Goal: Information Seeking & Learning: Check status

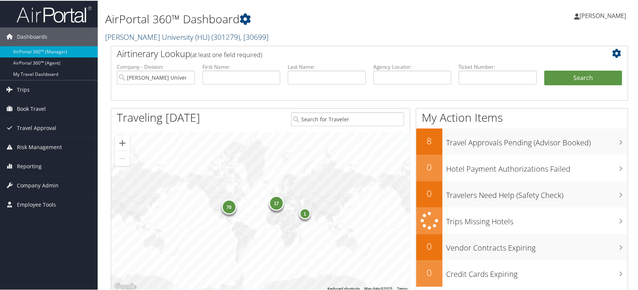
click at [212, 38] on span "( 301279 )" at bounding box center [226, 36] width 29 height 10
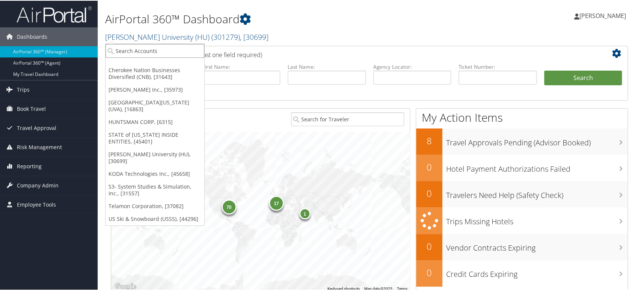
click at [159, 49] on input "search" at bounding box center [155, 50] width 99 height 14
paste input "301259"
type input "301259"
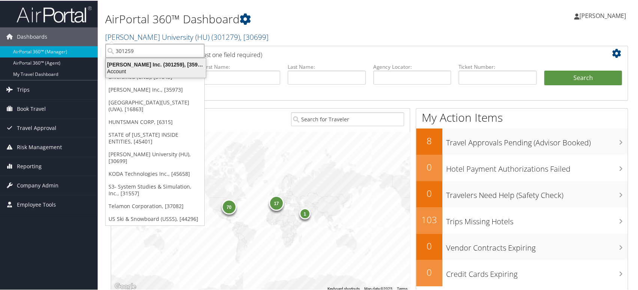
click at [159, 64] on div "Hagerty Inc. (301259), [35973]" at bounding box center [155, 63] width 109 height 7
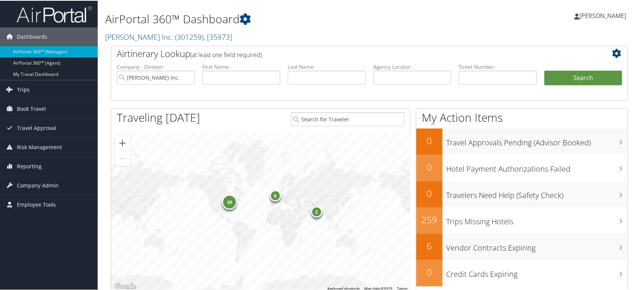
click at [32, 91] on link "Trips" at bounding box center [49, 89] width 98 height 19
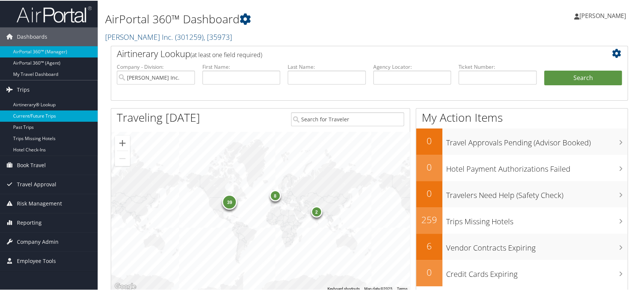
click at [35, 116] on link "Current/Future Trips" at bounding box center [49, 115] width 98 height 11
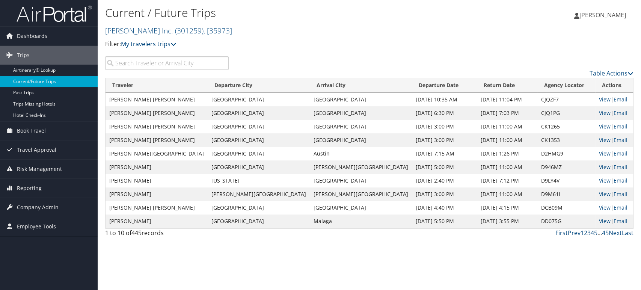
click at [169, 67] on input "search" at bounding box center [167, 63] width 124 height 14
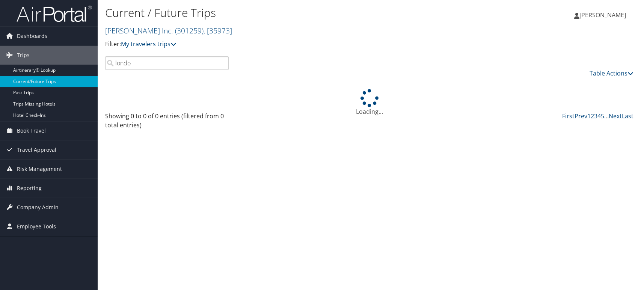
type input "london"
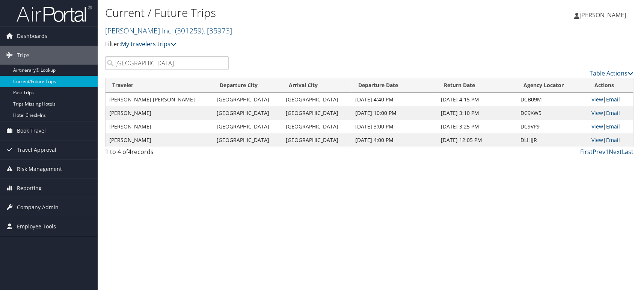
click at [220, 64] on input "london" at bounding box center [167, 63] width 124 height 14
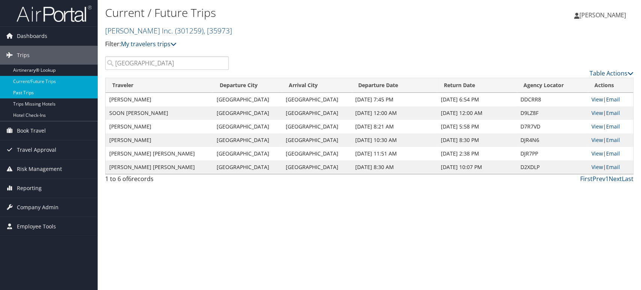
type input "san francisco"
click at [30, 92] on link "Past Trips" at bounding box center [49, 92] width 98 height 11
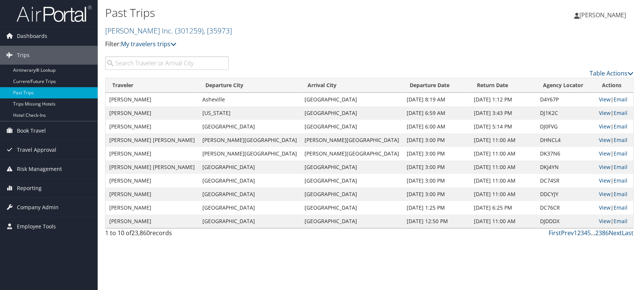
click at [169, 65] on input "search" at bounding box center [167, 63] width 124 height 14
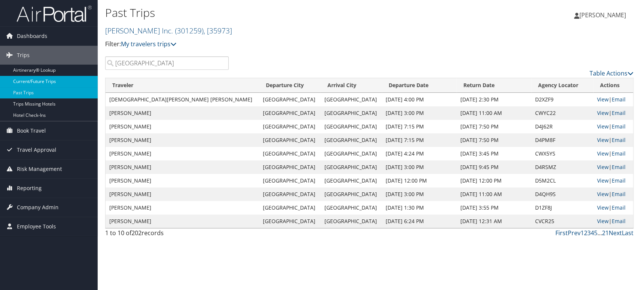
type input "london"
click at [45, 83] on link "Current/Future Trips" at bounding box center [49, 81] width 98 height 11
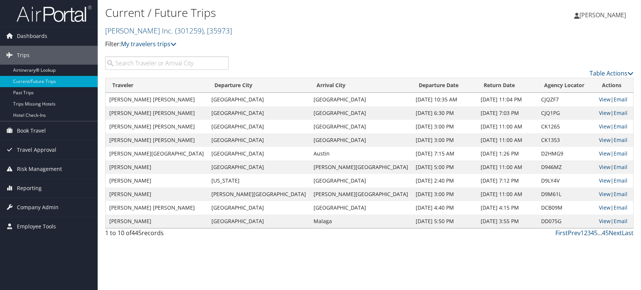
click at [132, 62] on input "search" at bounding box center [167, 63] width 124 height 14
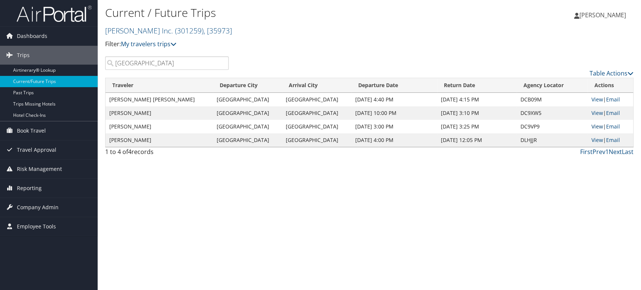
type input "london"
click at [597, 126] on link "View" at bounding box center [598, 126] width 12 height 7
click at [596, 128] on link "View" at bounding box center [598, 126] width 12 height 7
click at [592, 111] on link "View" at bounding box center [598, 112] width 12 height 7
drag, startPoint x: 141, startPoint y: 115, endPoint x: 164, endPoint y: 115, distance: 23.3
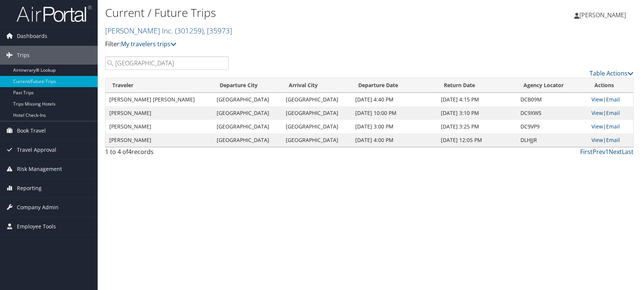
click at [164, 115] on td "ANTHONY P ESPOSITO" at bounding box center [159, 113] width 107 height 14
copy td "[PERSON_NAME]"
click at [59, 15] on img at bounding box center [54, 14] width 75 height 18
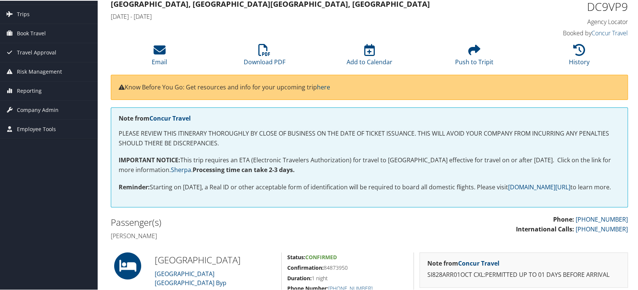
scroll to position [83, 0]
